Goal: Information Seeking & Learning: Learn about a topic

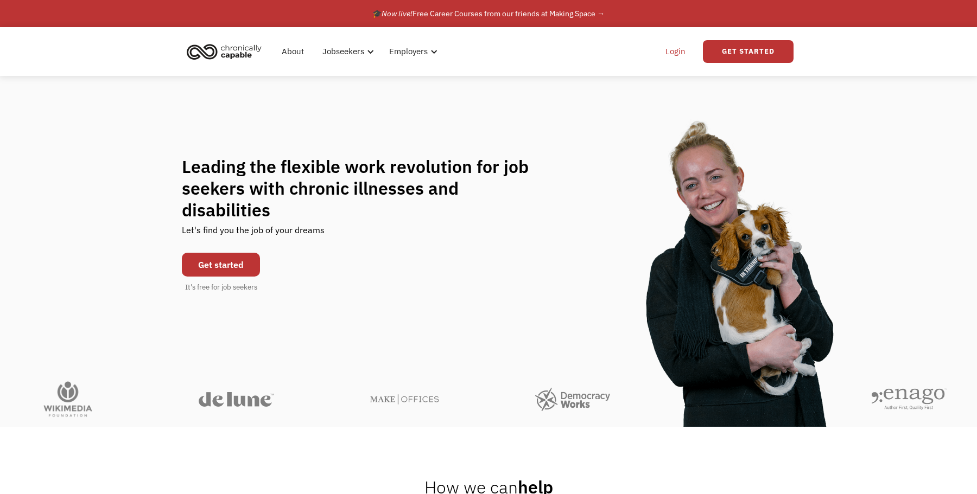
click at [671, 50] on link "Login" at bounding box center [675, 51] width 33 height 35
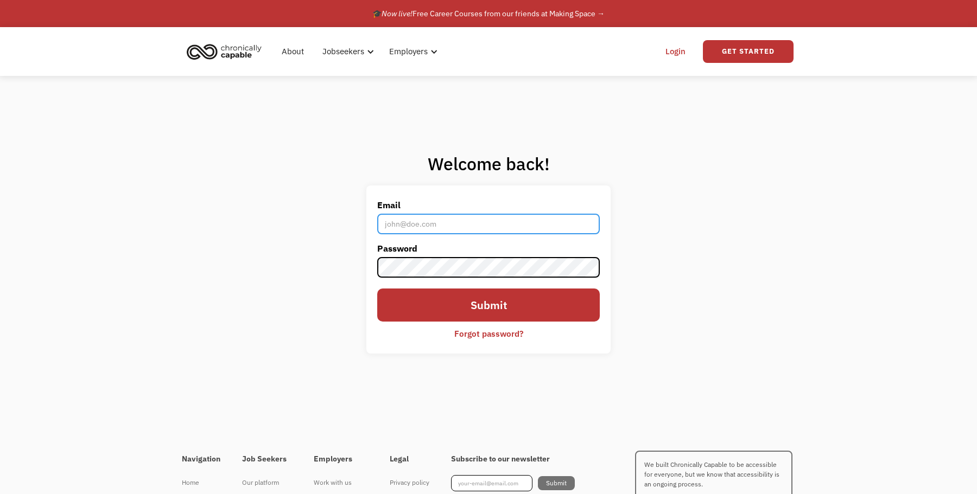
type input "melsvolta@gmail.com"
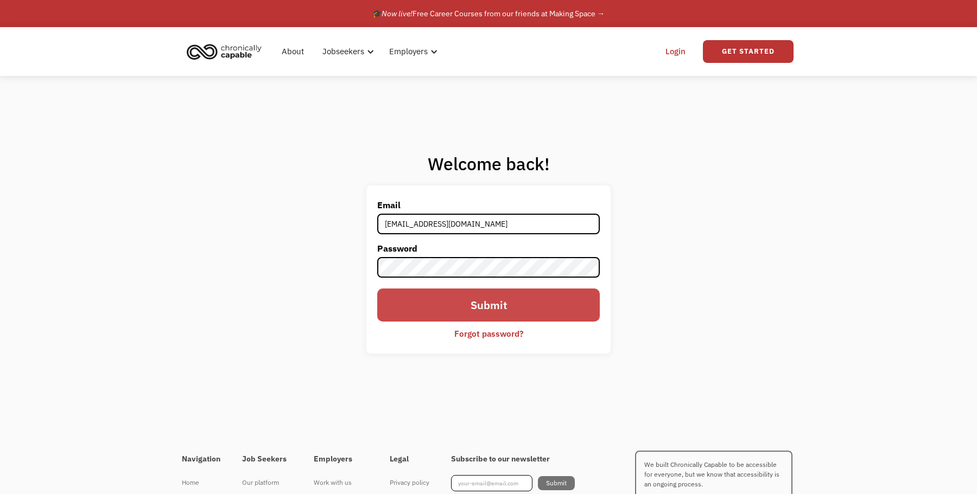
click at [492, 305] on input "Submit" at bounding box center [488, 305] width 222 height 33
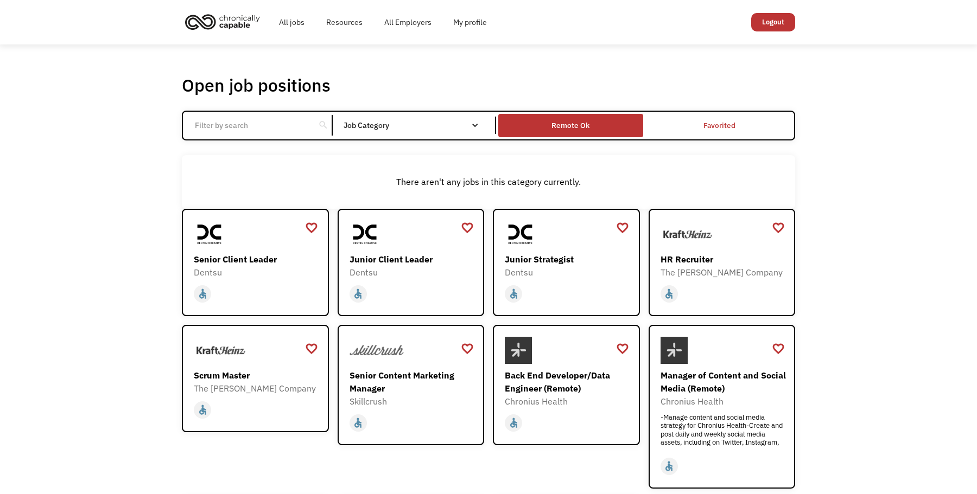
click at [570, 128] on div "Remote Ok" at bounding box center [570, 125] width 38 height 13
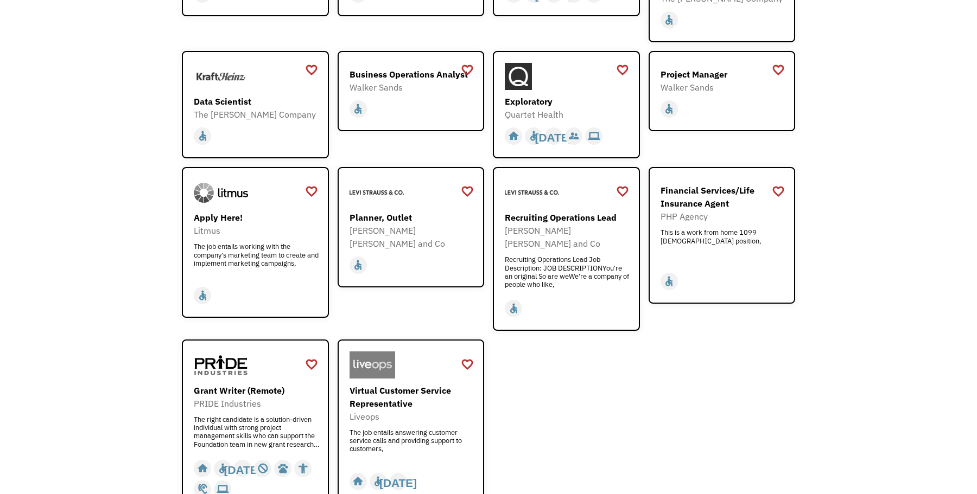
scroll to position [1204, 0]
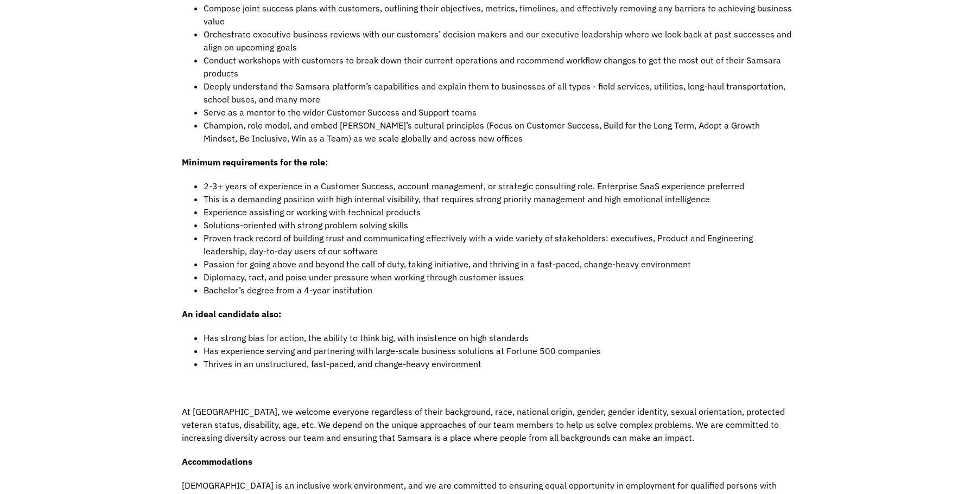
scroll to position [980, 0]
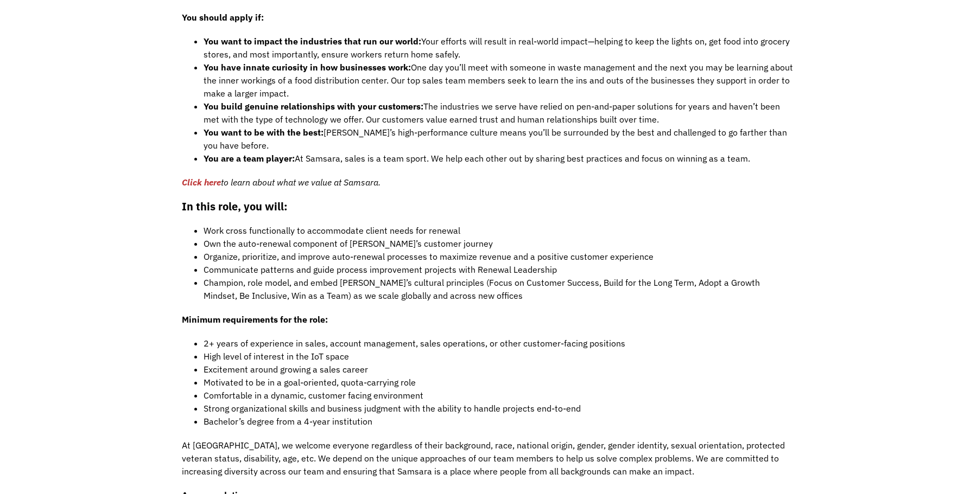
scroll to position [805, 0]
